Goal: Task Accomplishment & Management: Manage account settings

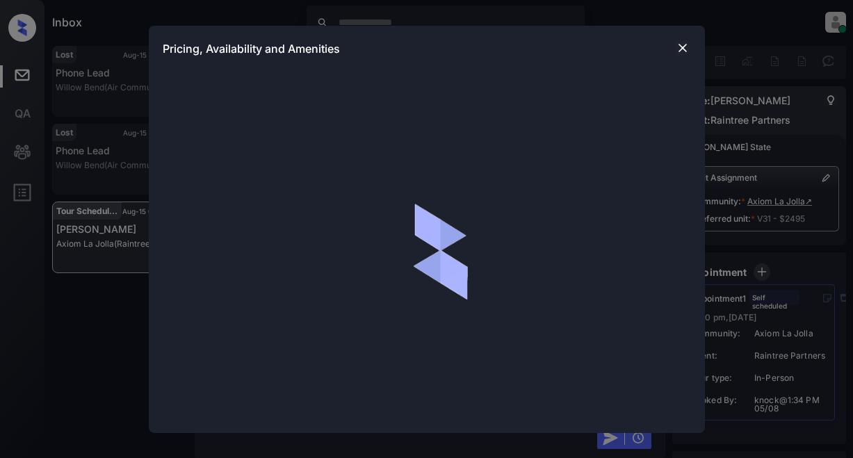
scroll to position [1361, 0]
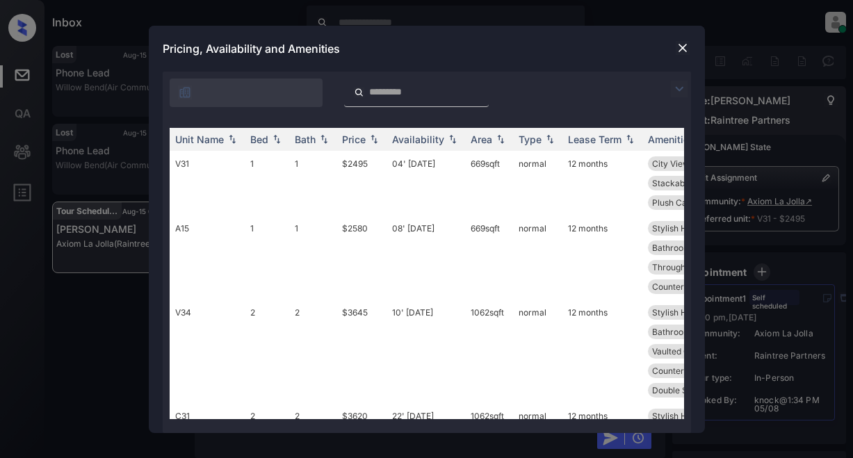
click at [675, 89] on img at bounding box center [679, 89] width 17 height 17
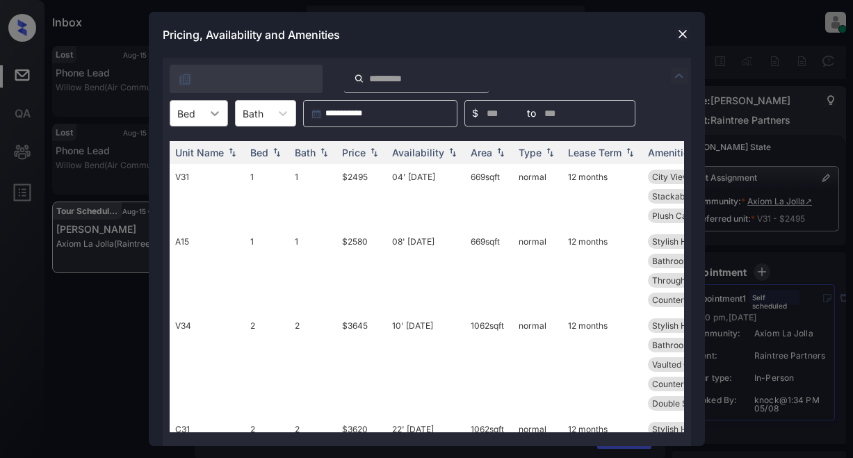
click at [217, 113] on icon at bounding box center [215, 113] width 8 height 5
click at [207, 150] on div "1" at bounding box center [199, 147] width 58 height 25
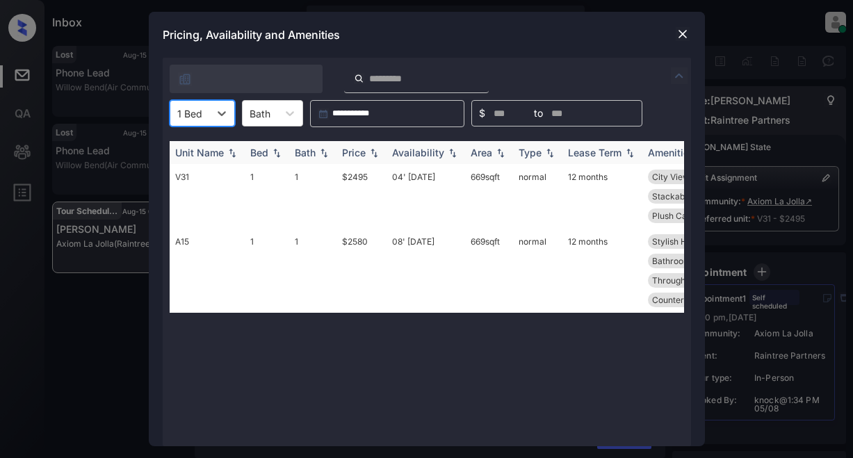
click at [361, 150] on div "Price" at bounding box center [354, 153] width 24 height 12
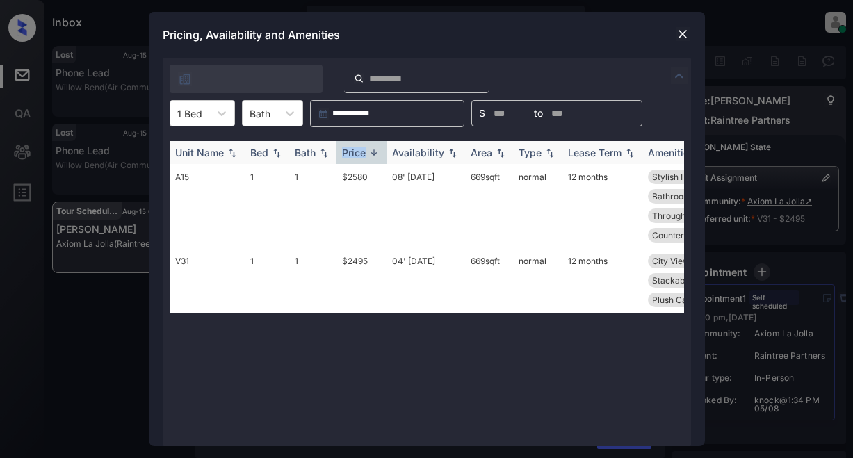
click at [361, 150] on div "Price" at bounding box center [354, 153] width 24 height 12
click at [683, 29] on img at bounding box center [683, 34] width 14 height 14
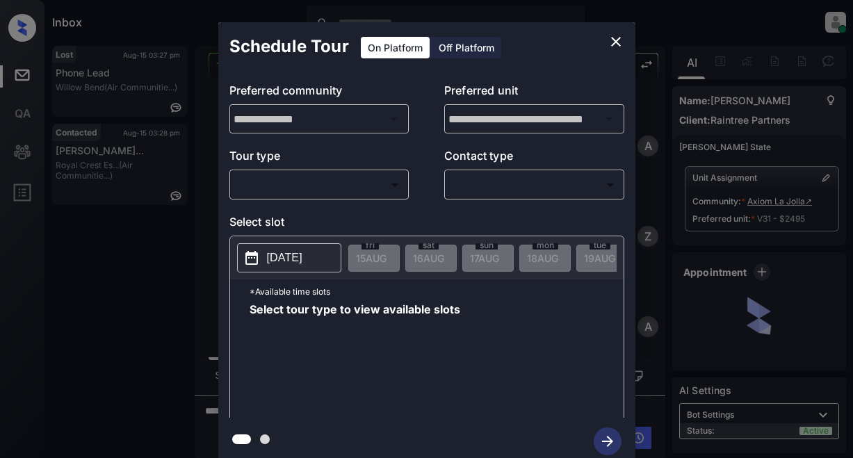
scroll to position [2132, 0]
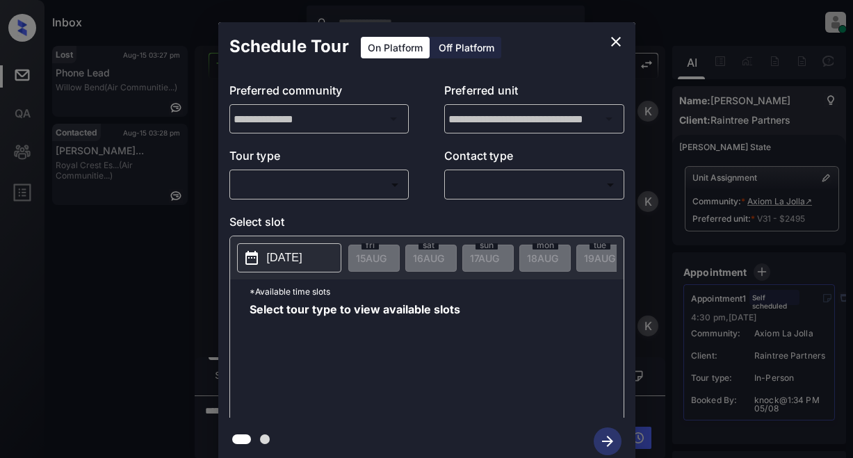
click at [367, 184] on body "Inbox Lyzzelle M. Ceralde Online Set yourself offline Set yourself on break Pro…" at bounding box center [426, 229] width 853 height 458
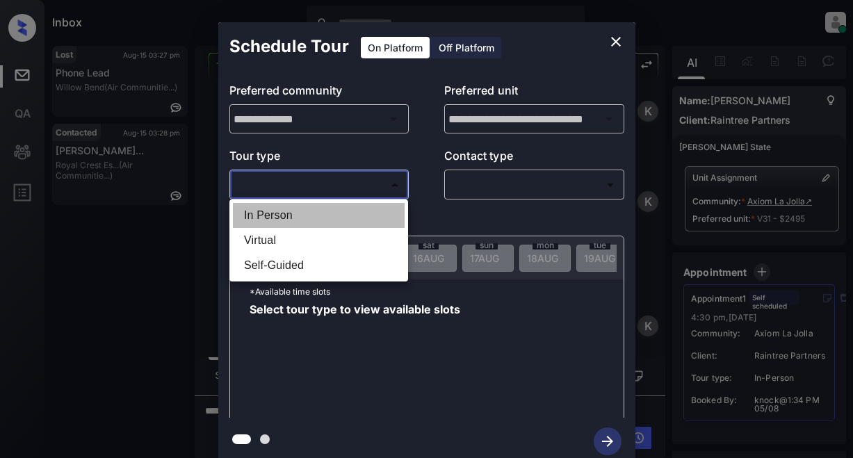
drag, startPoint x: 287, startPoint y: 220, endPoint x: 410, endPoint y: 195, distance: 126.3
click at [287, 219] on li "In Person" at bounding box center [319, 215] width 172 height 25
type input "********"
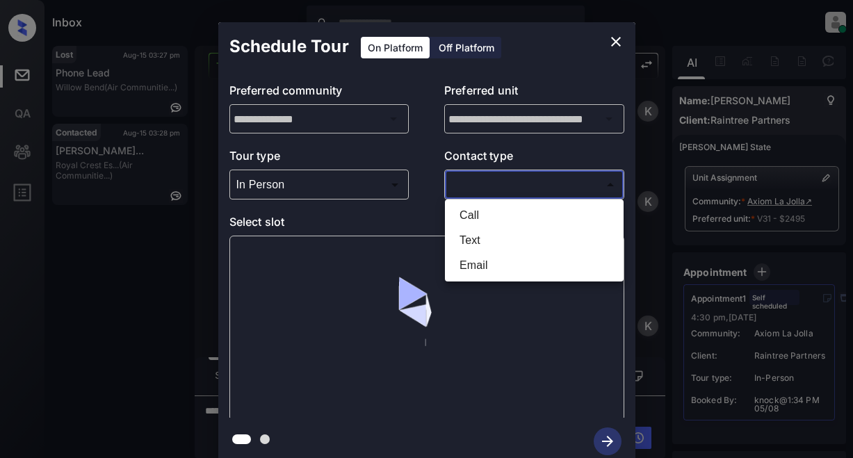
drag, startPoint x: 453, startPoint y: 193, endPoint x: 478, endPoint y: 191, distance: 24.5
click at [471, 191] on body "Inbox Lyzzelle M. Ceralde Online Set yourself offline Set yourself on break Pro…" at bounding box center [426, 229] width 853 height 458
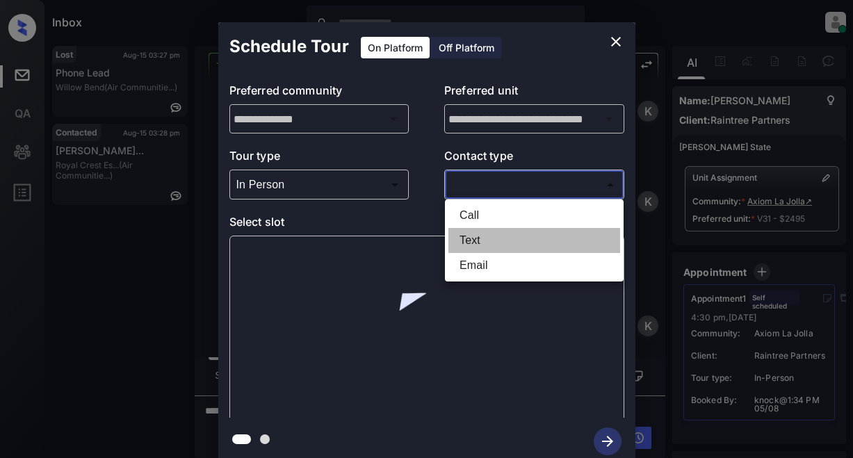
click at [470, 236] on li "Text" at bounding box center [535, 240] width 172 height 25
type input "****"
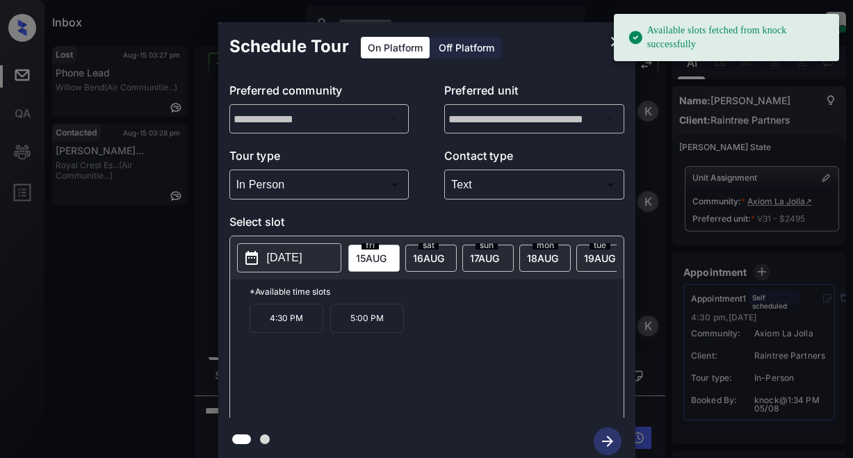
click at [283, 268] on button "2025-08-15" at bounding box center [289, 257] width 104 height 29
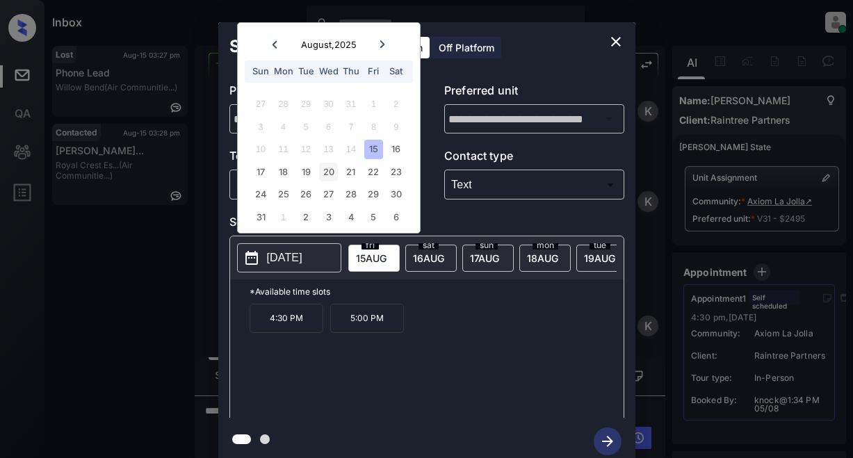
click at [328, 175] on div "20" at bounding box center [328, 172] width 19 height 19
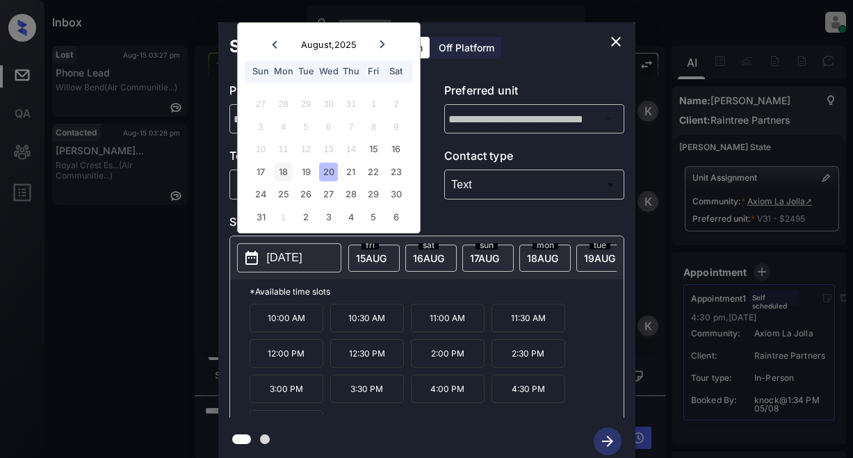
click at [281, 169] on div "18" at bounding box center [283, 172] width 19 height 19
click at [311, 175] on div "19" at bounding box center [305, 172] width 19 height 19
click at [289, 179] on div "18" at bounding box center [283, 172] width 19 height 19
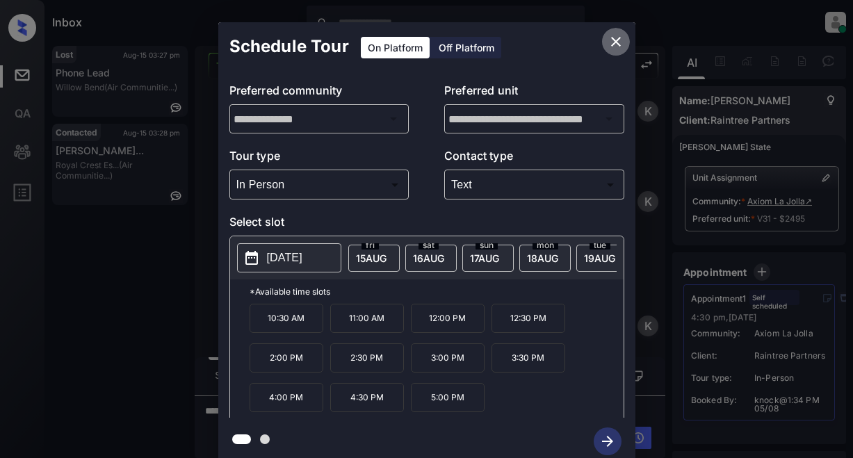
click at [617, 38] on icon "close" at bounding box center [616, 41] width 17 height 17
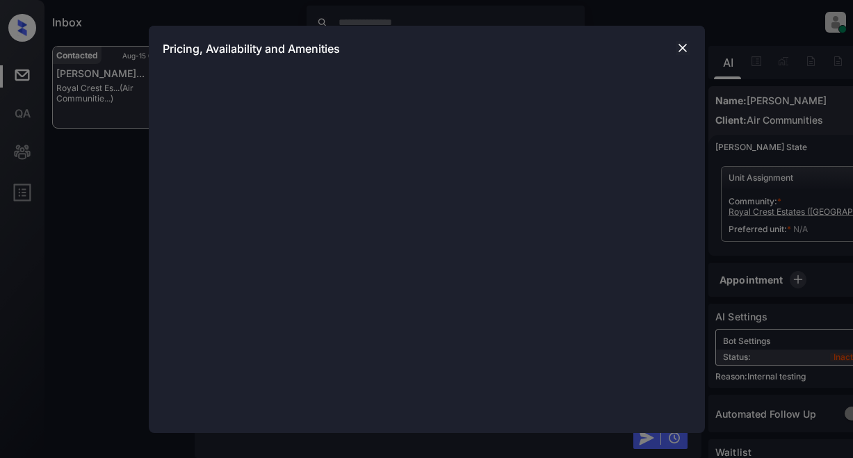
scroll to position [8881, 0]
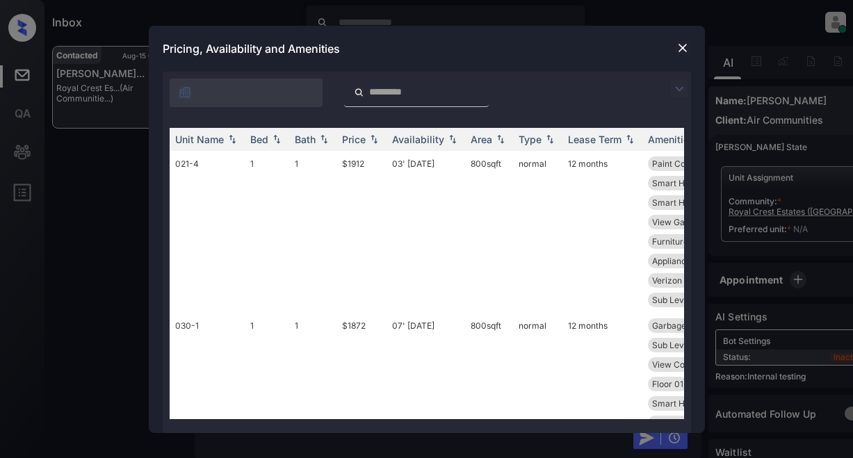
click at [681, 84] on img at bounding box center [679, 89] width 17 height 17
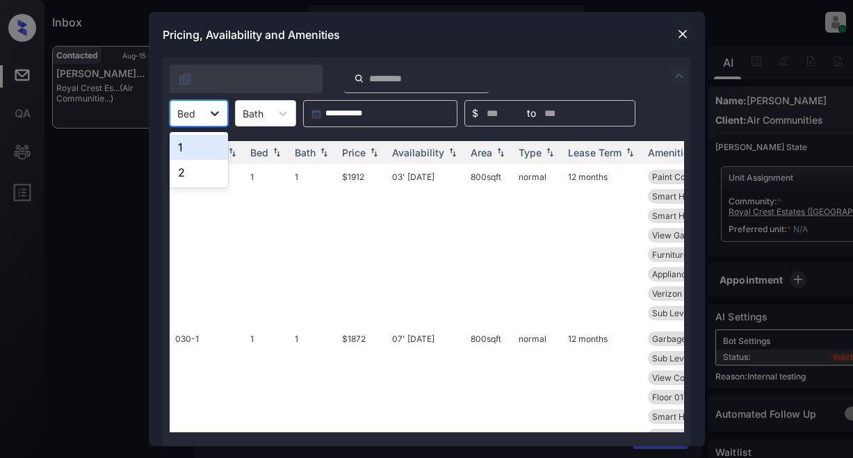
click at [213, 118] on icon at bounding box center [215, 113] width 14 height 14
drag, startPoint x: 186, startPoint y: 147, endPoint x: 252, endPoint y: 147, distance: 66.1
click at [191, 147] on div "1" at bounding box center [199, 147] width 58 height 25
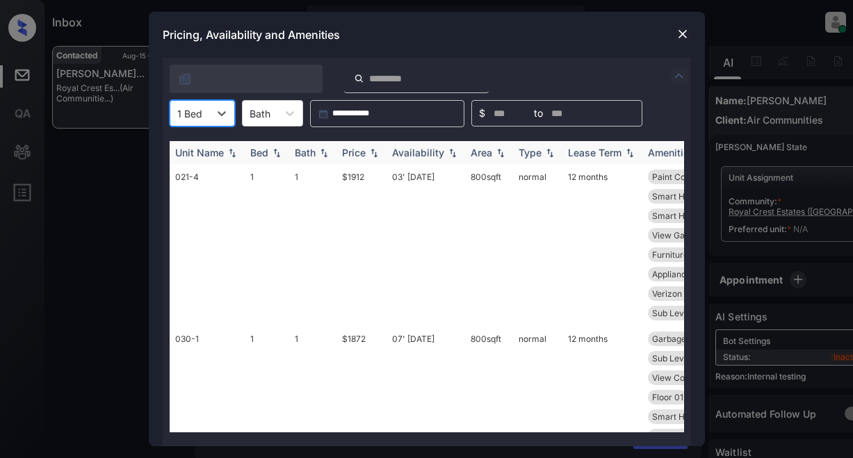
click at [353, 153] on div "Price" at bounding box center [354, 153] width 24 height 12
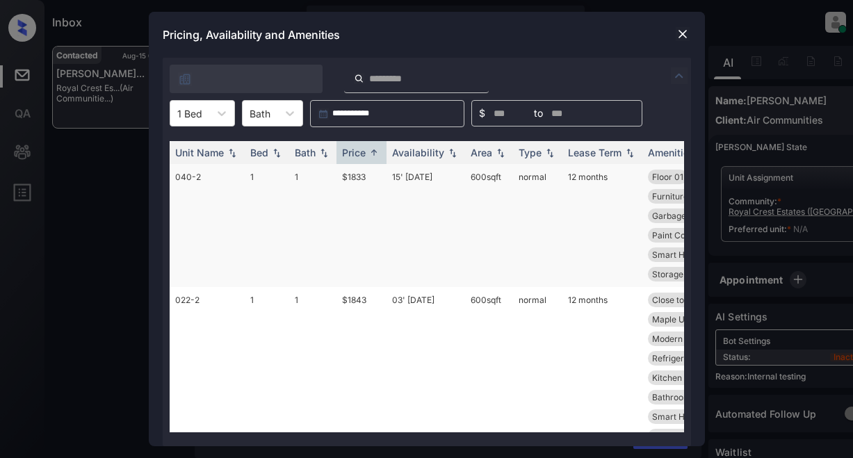
click at [360, 175] on td "$1833" at bounding box center [362, 225] width 50 height 123
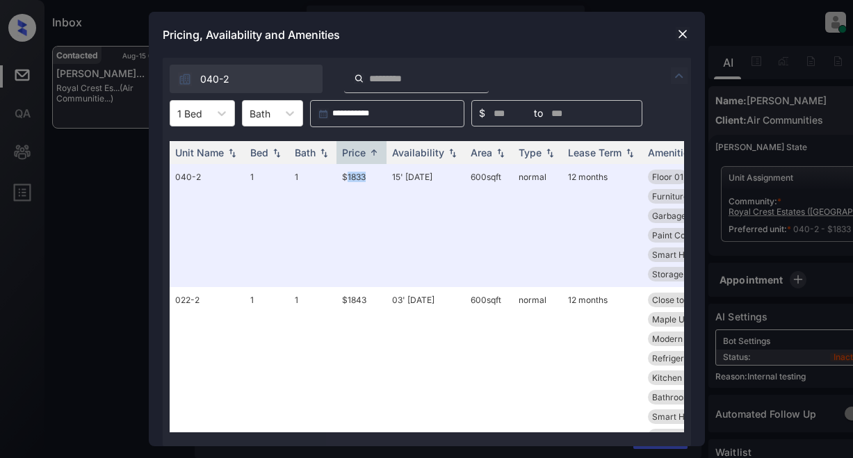
click at [682, 39] on img at bounding box center [683, 34] width 14 height 14
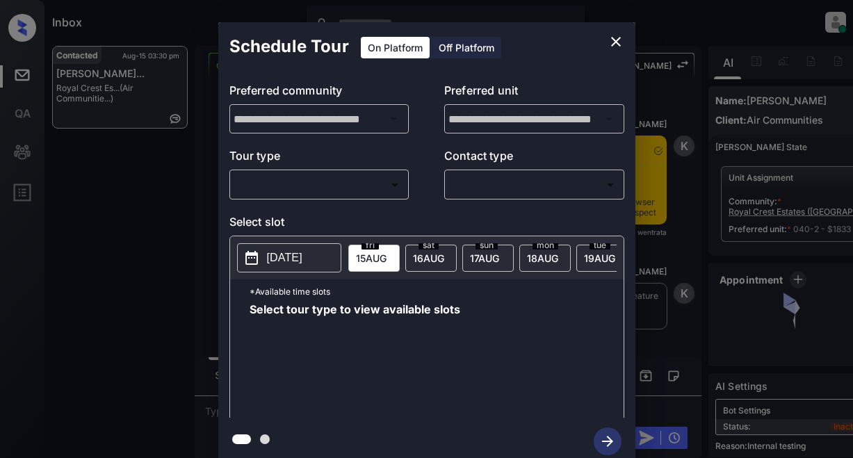
scroll to position [12692, 0]
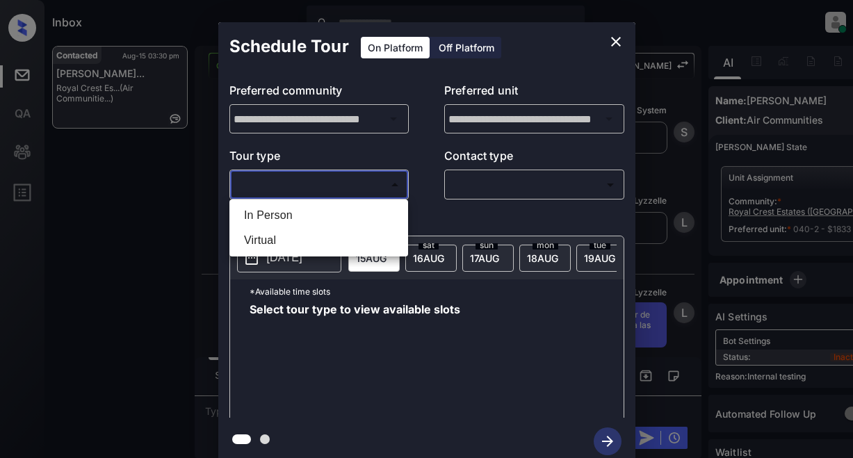
click at [305, 176] on body "Inbox Lyzzelle M. Ceralde Online Set yourself offline Set yourself on break Pro…" at bounding box center [426, 229] width 853 height 458
drag, startPoint x: 274, startPoint y: 214, endPoint x: 375, endPoint y: 189, distance: 103.9
click at [284, 212] on li "In Person" at bounding box center [319, 215] width 172 height 25
type input "********"
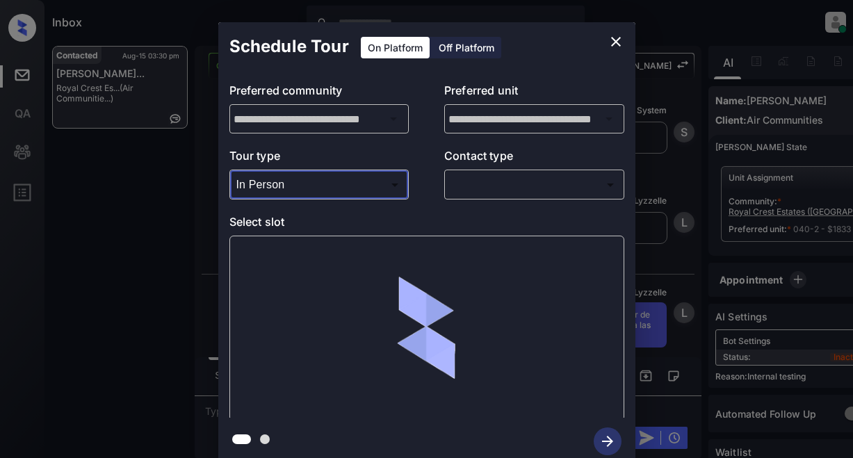
click at [469, 184] on body "Inbox Lyzzelle M. Ceralde Online Set yourself offline Set yourself on break Pro…" at bounding box center [426, 229] width 853 height 458
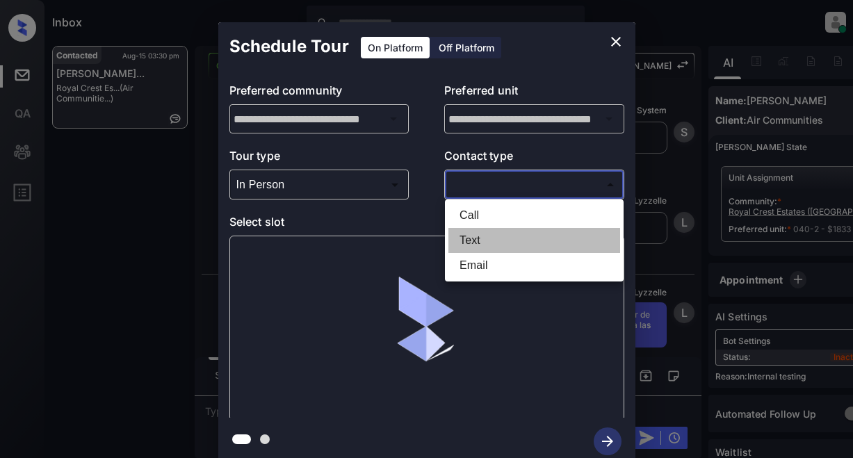
click at [469, 241] on li "Text" at bounding box center [535, 240] width 172 height 25
type input "****"
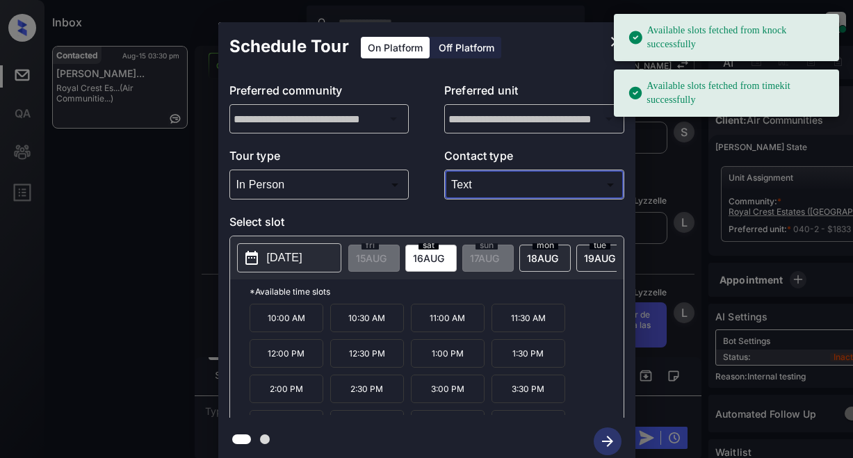
click at [280, 259] on p "2025-08-16" at bounding box center [284, 258] width 35 height 17
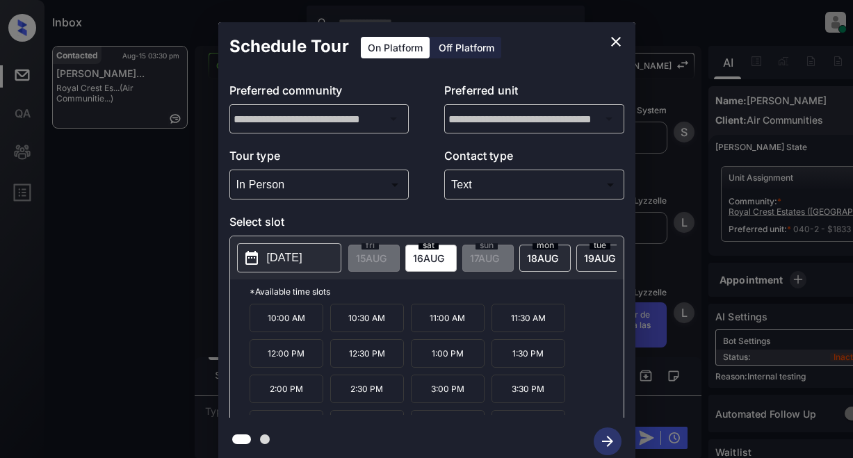
scroll to position [24, 0]
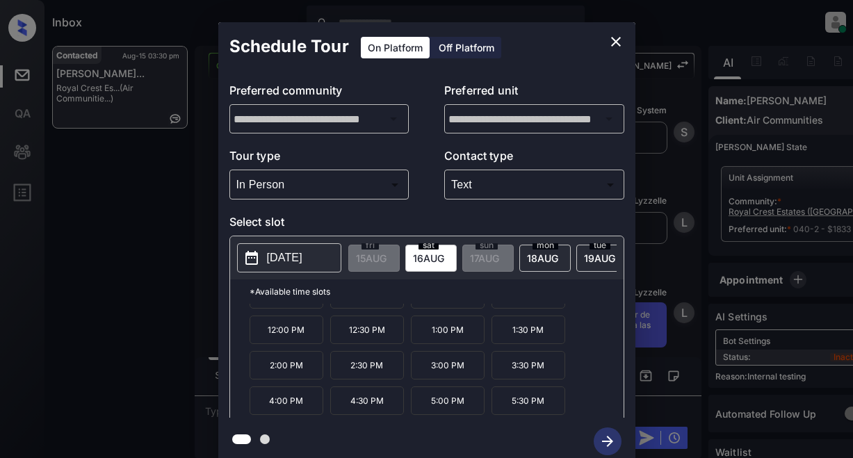
click at [428, 409] on p "5:00 PM" at bounding box center [448, 401] width 74 height 29
click at [602, 436] on icon "button" at bounding box center [608, 442] width 28 height 28
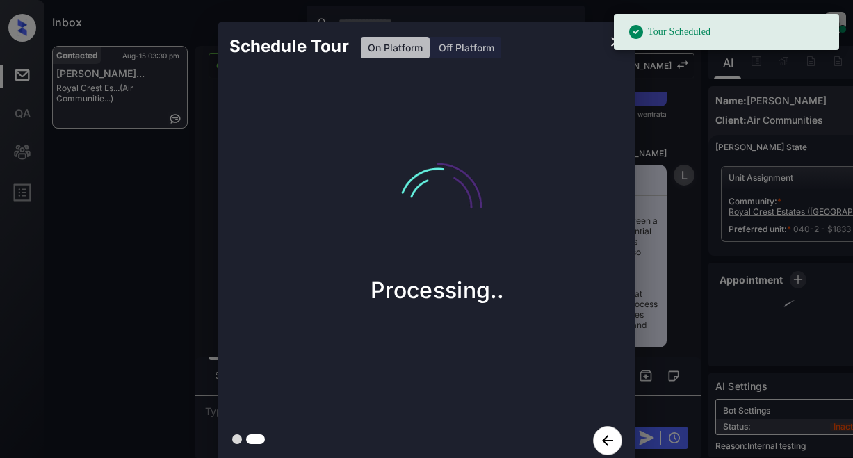
scroll to position [13388, 0]
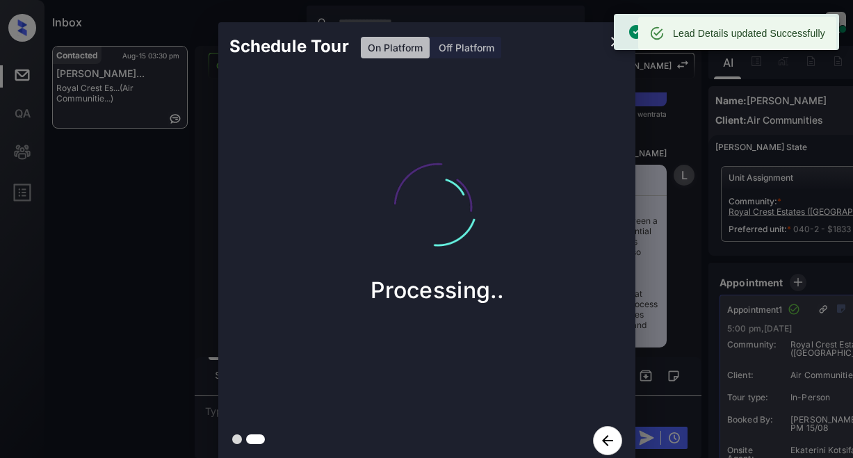
click at [597, 44] on div "Schedule Tour On Platform Off Platform" at bounding box center [426, 46] width 417 height 49
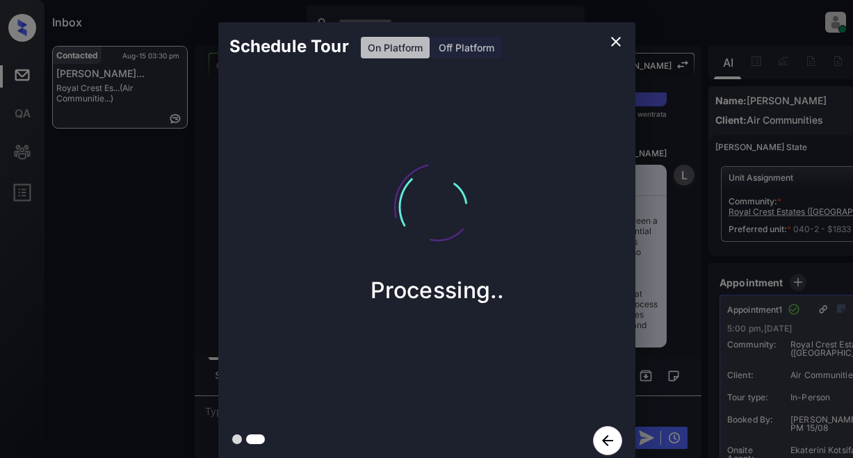
click at [611, 42] on icon "close" at bounding box center [616, 41] width 17 height 17
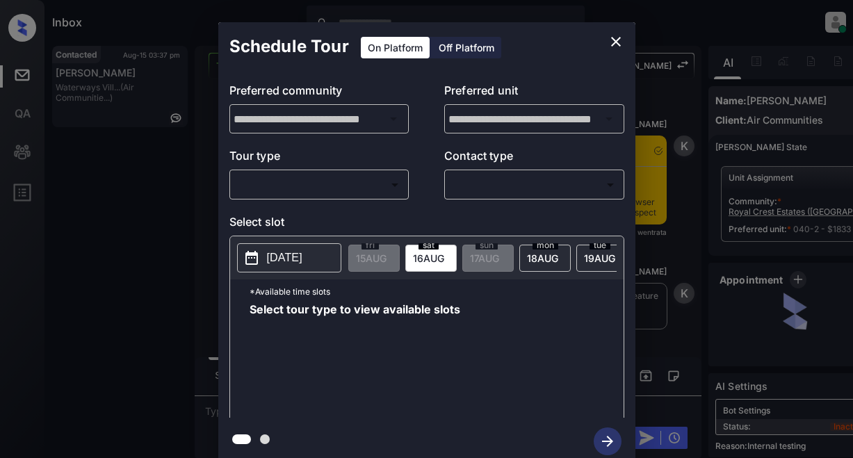
scroll to position [14283, 0]
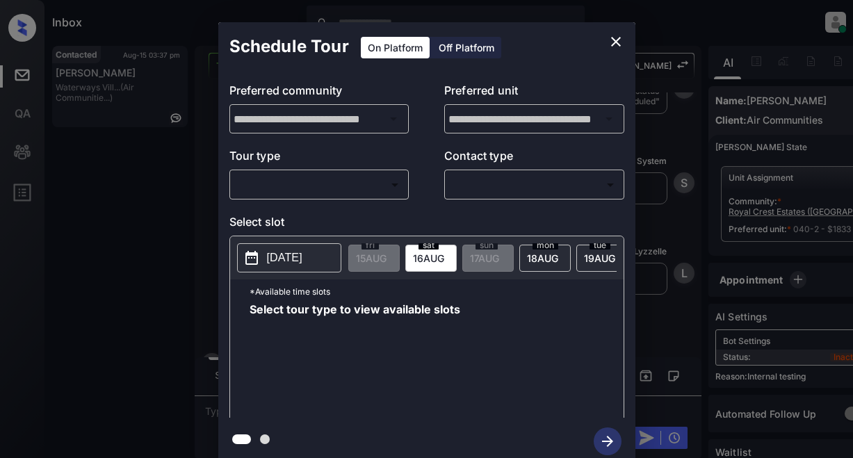
click at [370, 179] on body "Inbox Lyzzelle [PERSON_NAME] Online Set yourself offline Set yourself on break …" at bounding box center [426, 229] width 853 height 458
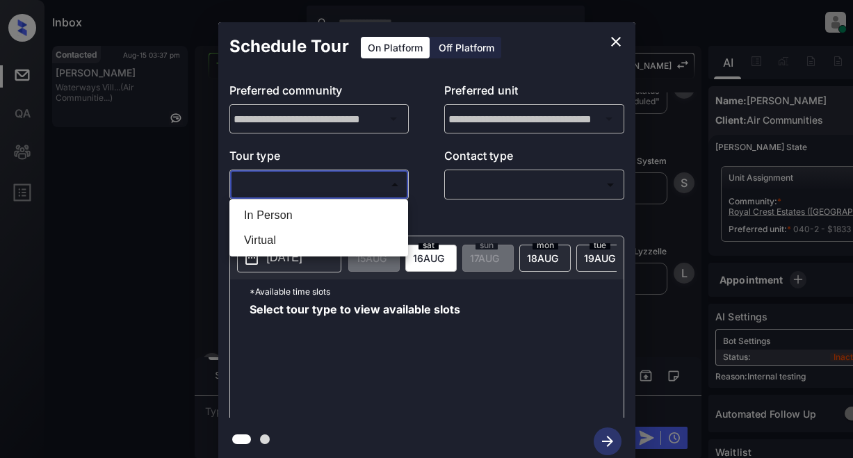
click at [284, 215] on li "In Person" at bounding box center [319, 215] width 172 height 25
type input "********"
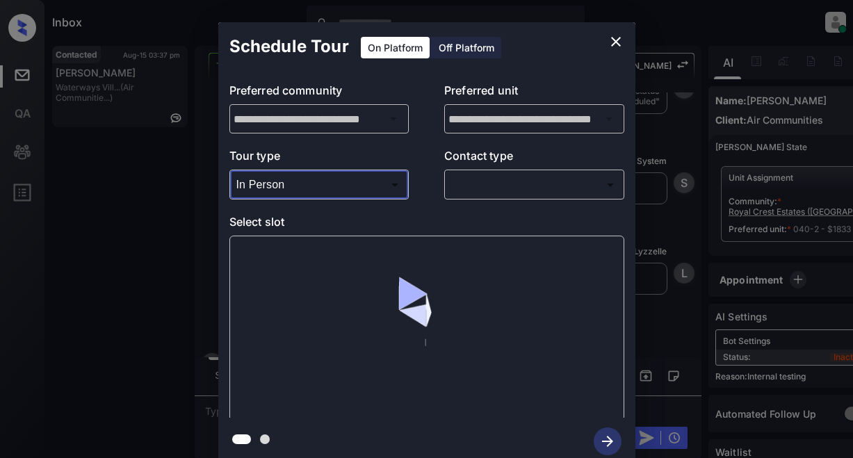
click at [504, 186] on body "Inbox Lyzzelle [PERSON_NAME] Online Set yourself offline Set yourself on break …" at bounding box center [426, 229] width 853 height 458
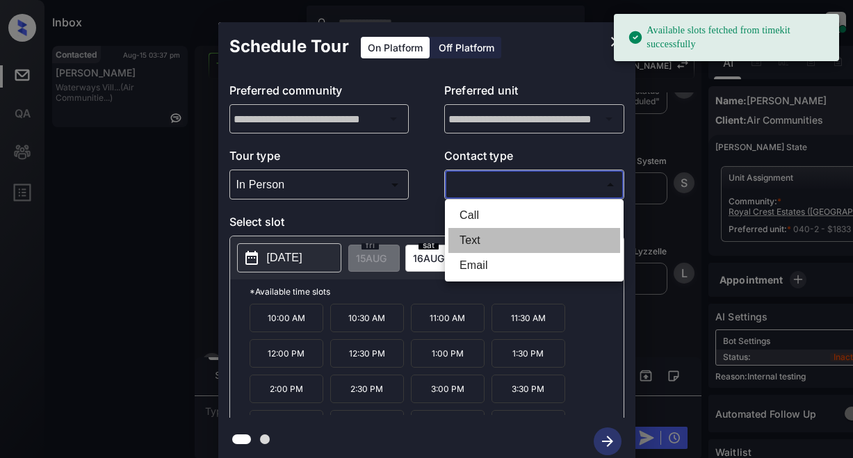
click at [477, 243] on li "Text" at bounding box center [535, 240] width 172 height 25
type input "****"
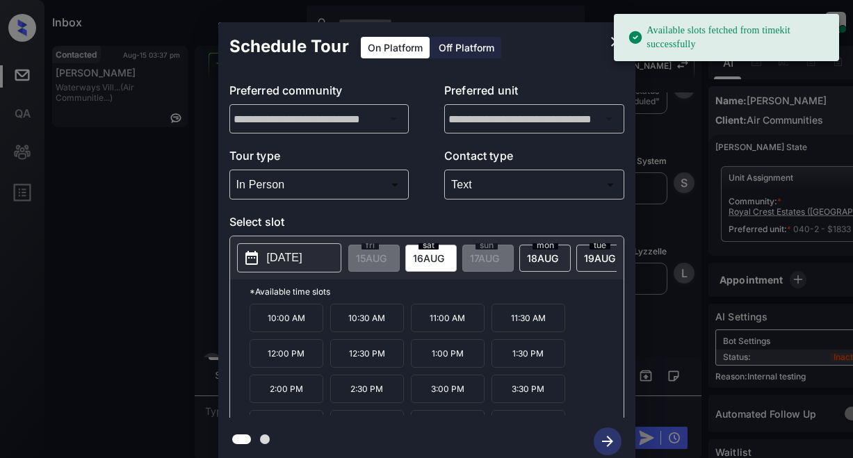
click at [303, 255] on p "[DATE]" at bounding box center [284, 258] width 35 height 17
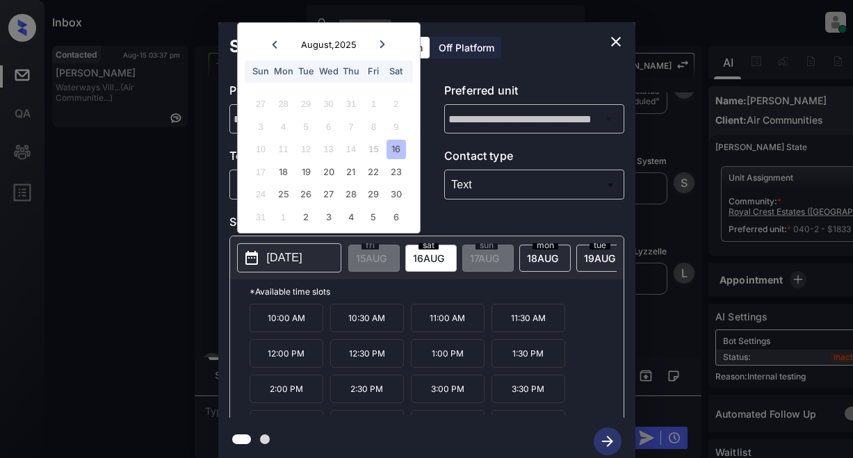
click at [391, 147] on div "16" at bounding box center [396, 149] width 19 height 19
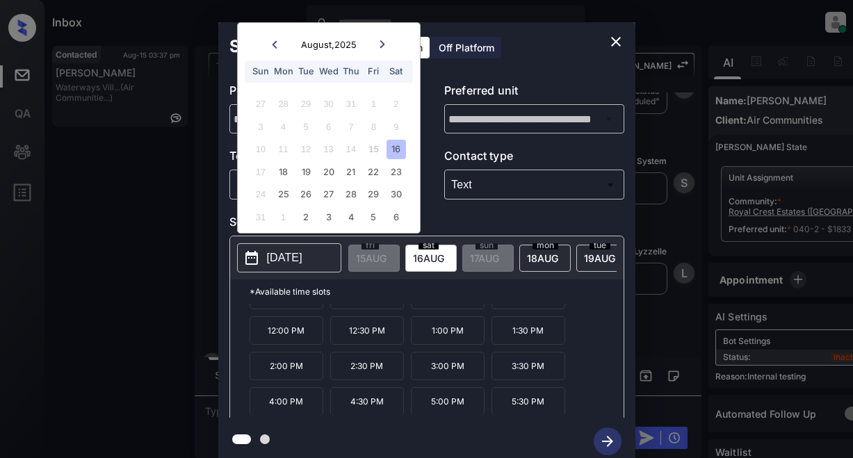
scroll to position [24, 0]
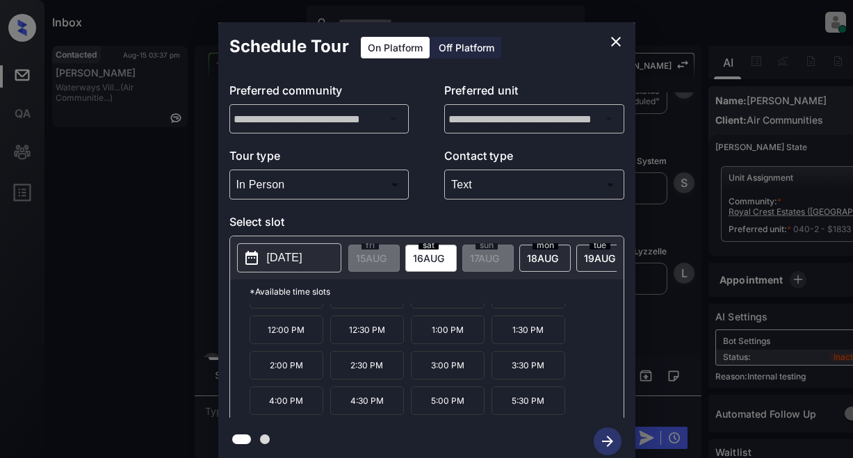
click at [449, 407] on p "5:00 PM" at bounding box center [448, 401] width 74 height 29
click at [611, 446] on icon "button" at bounding box center [608, 442] width 28 height 28
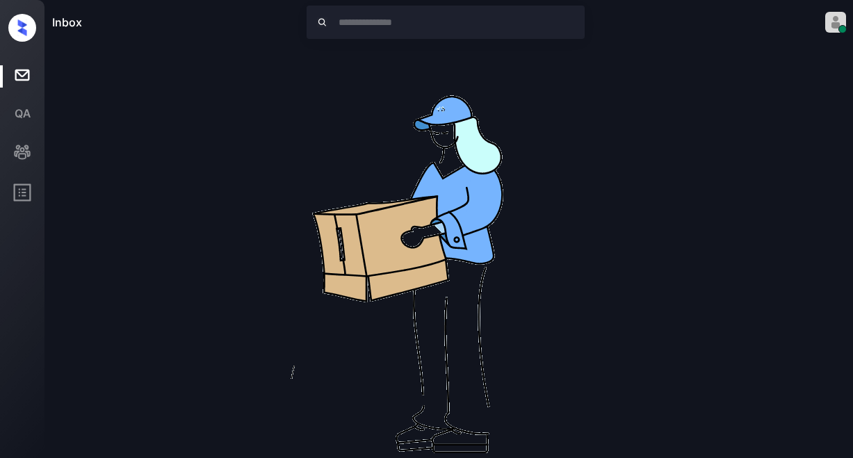
click at [586, 108] on img at bounding box center [449, 268] width 445 height 445
click at [360, 109] on img at bounding box center [449, 268] width 445 height 445
